Goal: Find specific page/section

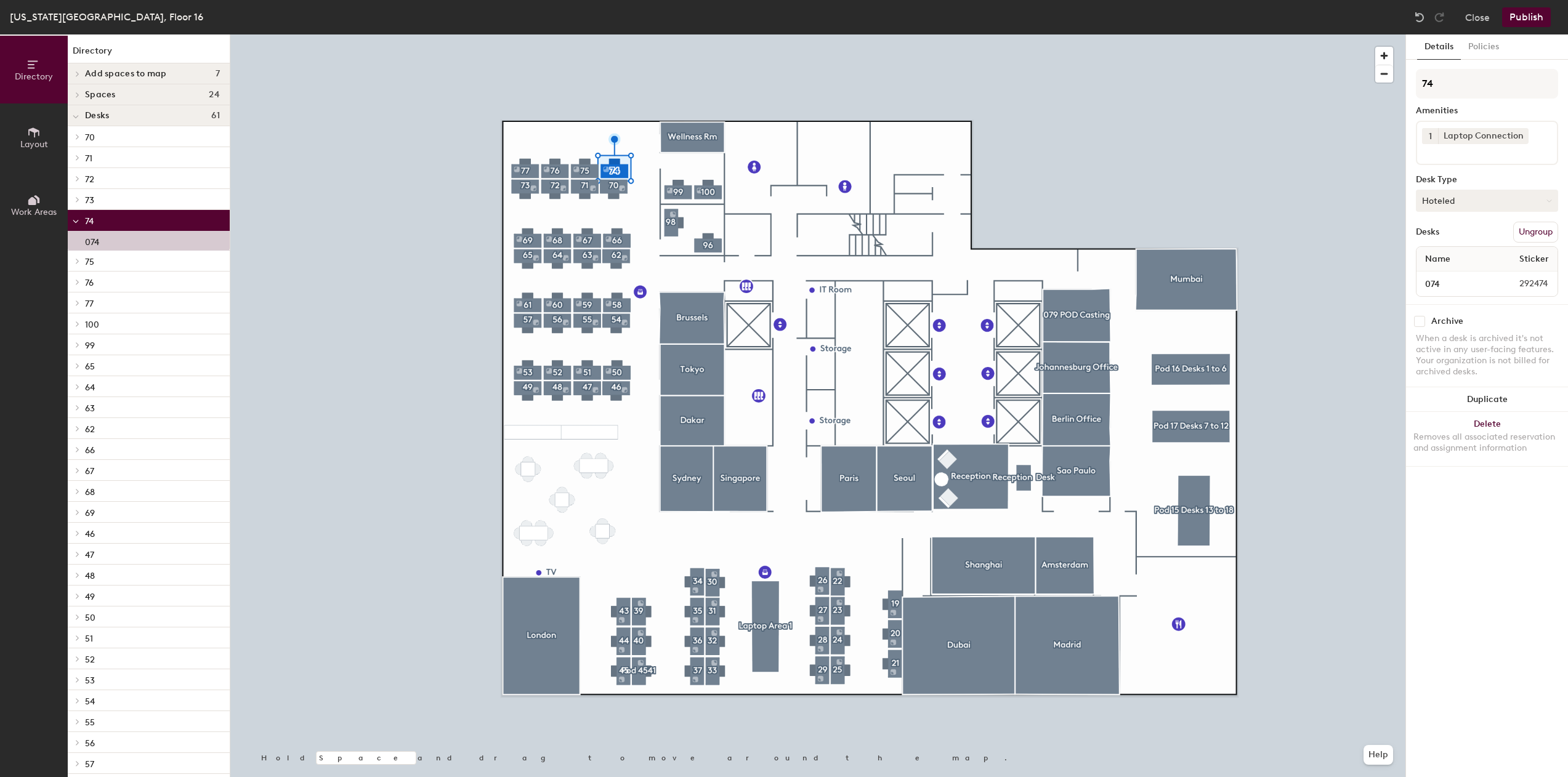
click at [1547, 201] on icon at bounding box center [1549, 201] width 6 height 6
